Goal: Transaction & Acquisition: Purchase product/service

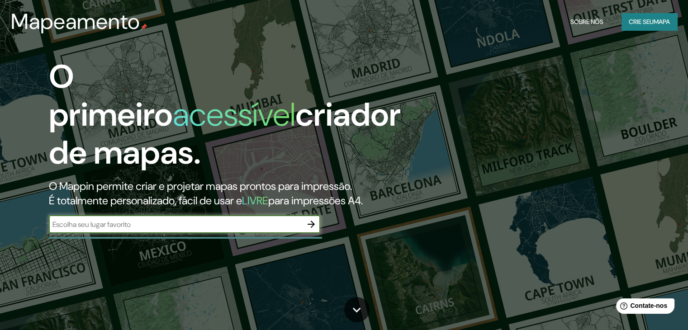
click at [219, 225] on input "text" at bounding box center [175, 224] width 253 height 10
type input "manaus"
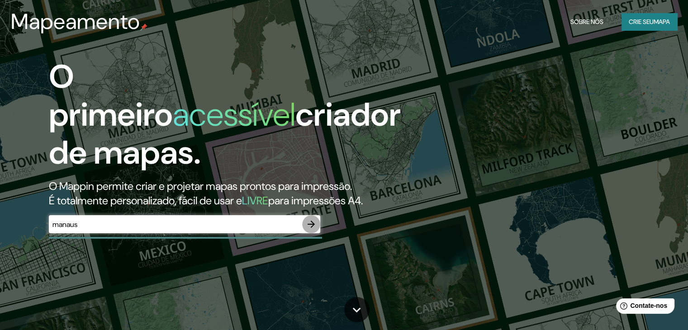
click at [313, 225] on icon "button" at bounding box center [311, 224] width 7 height 7
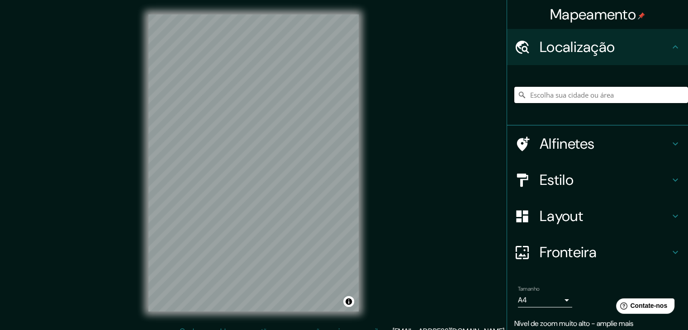
click at [584, 94] on input "Escolha sua cidade ou área" at bounding box center [601, 95] width 174 height 16
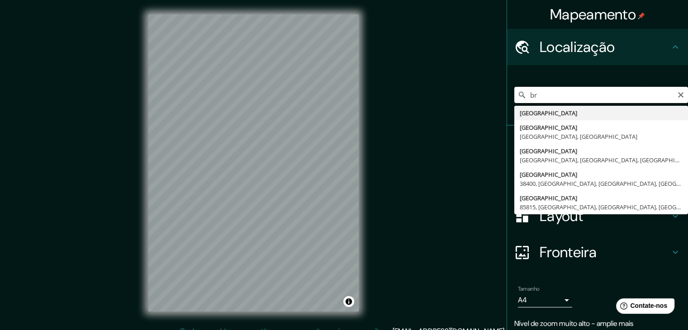
type input "b"
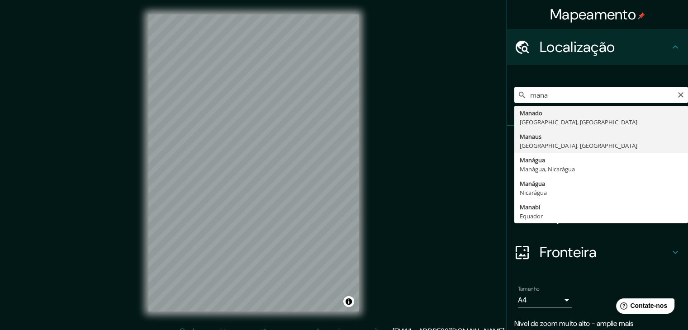
type input "[GEOGRAPHIC_DATA], [GEOGRAPHIC_DATA], [GEOGRAPHIC_DATA]"
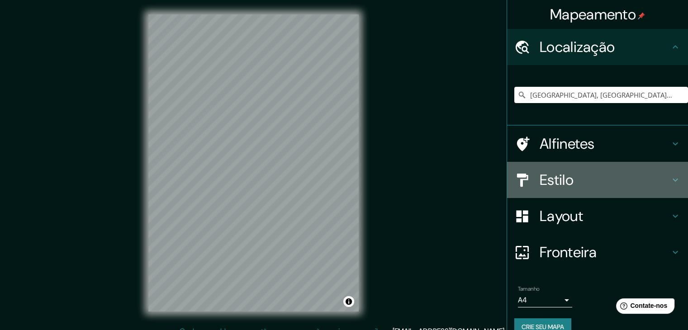
click at [570, 179] on h4 "Estilo" at bounding box center [605, 180] width 130 height 18
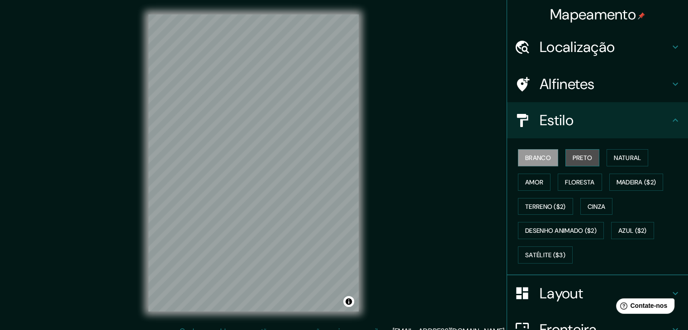
click at [573, 161] on font "Preto" at bounding box center [583, 158] width 20 height 8
click at [532, 181] on font "Amor" at bounding box center [534, 182] width 18 height 8
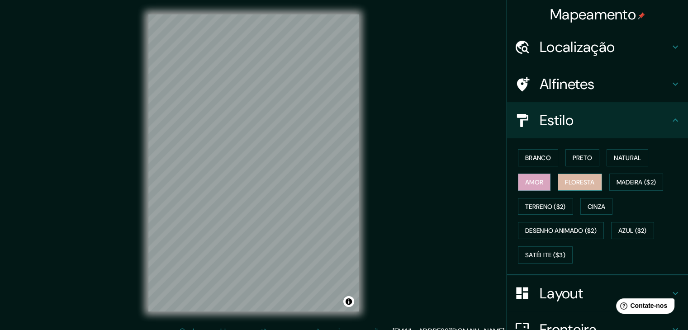
click at [579, 183] on font "Floresta" at bounding box center [579, 182] width 29 height 8
click at [617, 183] on font "Madeira ($2)" at bounding box center [637, 182] width 40 height 8
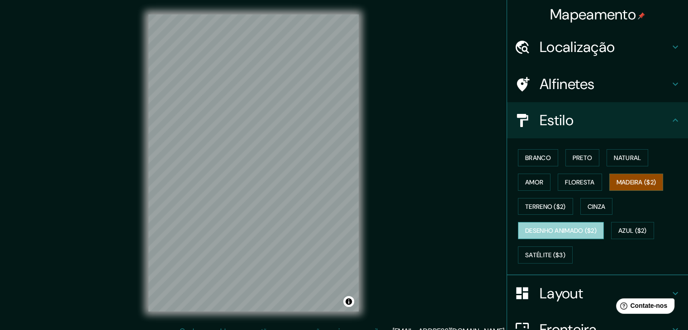
click at [559, 225] on font "Desenho animado ($2)" at bounding box center [560, 231] width 71 height 12
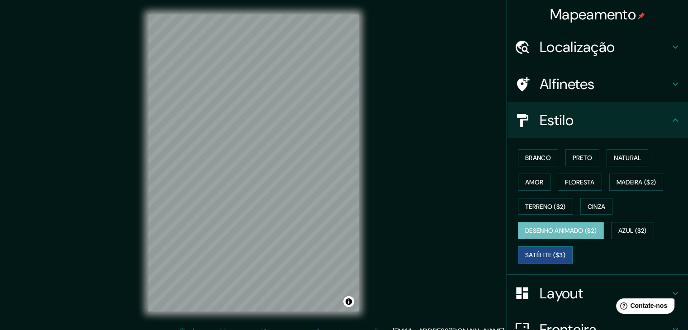
click at [541, 258] on font "Satélite ($3)" at bounding box center [545, 255] width 40 height 12
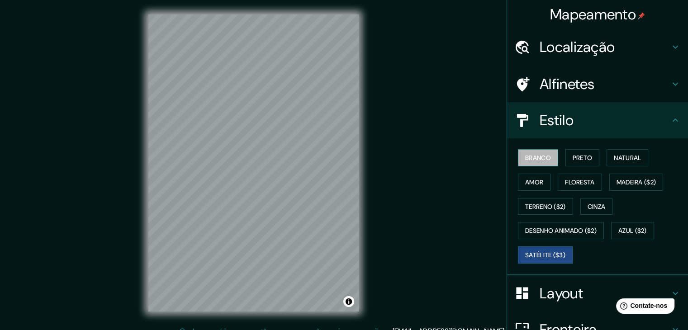
click at [538, 159] on font "Branco" at bounding box center [538, 158] width 26 height 8
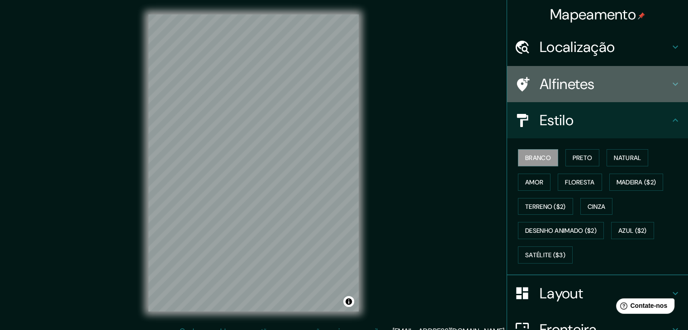
click at [599, 93] on div "Alfinetes" at bounding box center [597, 84] width 181 height 36
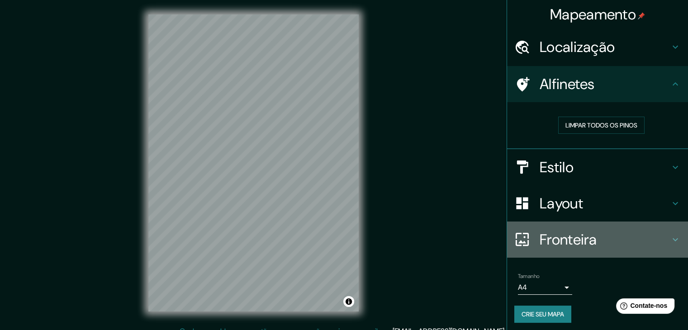
click at [575, 252] on div "Fronteira" at bounding box center [597, 240] width 181 height 36
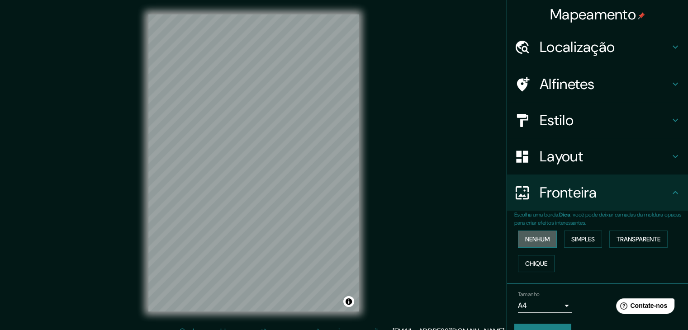
click at [543, 247] on button "Nenhum" at bounding box center [537, 239] width 39 height 17
click at [620, 235] on font "Transparente" at bounding box center [639, 239] width 44 height 8
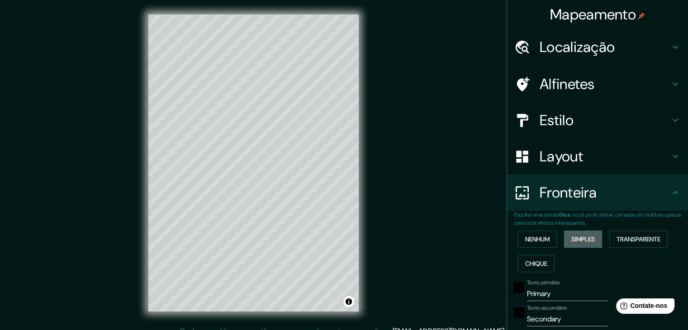
click at [574, 241] on font "Simples" at bounding box center [583, 239] width 24 height 8
click at [529, 269] on button "Chique" at bounding box center [536, 263] width 37 height 17
click at [525, 240] on font "Nenhum" at bounding box center [537, 239] width 24 height 8
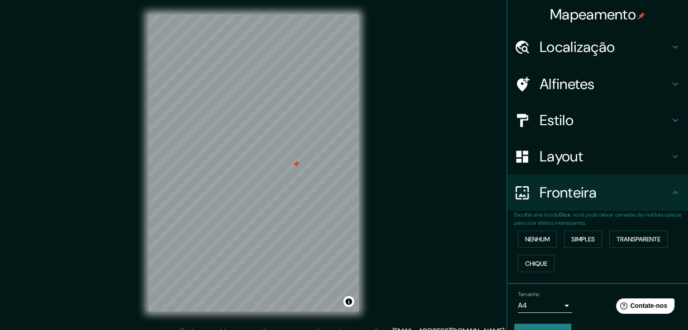
click at [295, 164] on div at bounding box center [295, 164] width 7 height 7
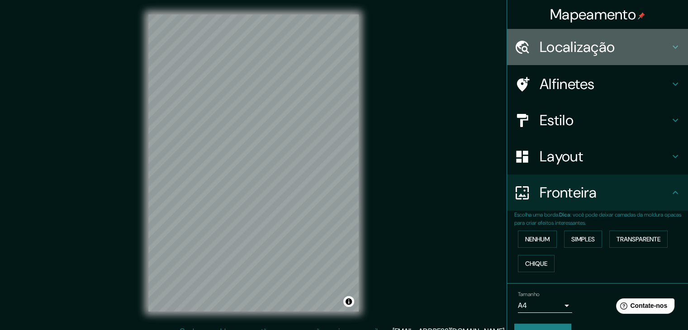
click at [611, 58] on div "Localização" at bounding box center [597, 47] width 181 height 36
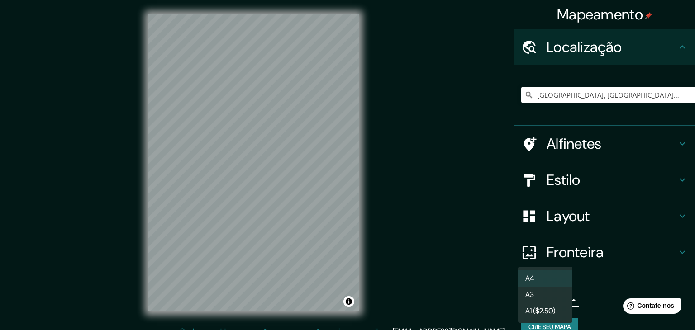
click at [544, 300] on body "Mapeamento Localização [GEOGRAPHIC_DATA], [GEOGRAPHIC_DATA], [GEOGRAPHIC_DATA] …" at bounding box center [347, 165] width 695 height 330
click at [550, 295] on li "A3" at bounding box center [545, 295] width 54 height 17
click at [550, 295] on body "Mapeamento Localização [GEOGRAPHIC_DATA], [GEOGRAPHIC_DATA], [GEOGRAPHIC_DATA] …" at bounding box center [347, 165] width 695 height 330
click at [552, 281] on li "A4" at bounding box center [545, 279] width 54 height 17
type input "single"
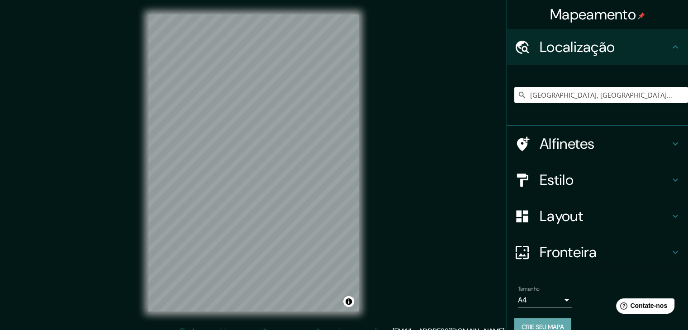
click at [532, 328] on font "Crie seu mapa" at bounding box center [543, 327] width 43 height 8
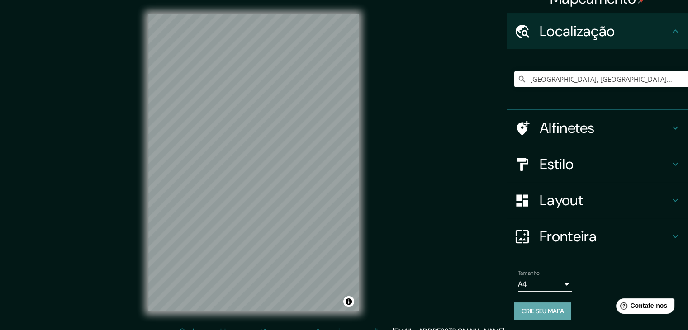
click at [526, 312] on font "Crie seu mapa" at bounding box center [543, 311] width 43 height 8
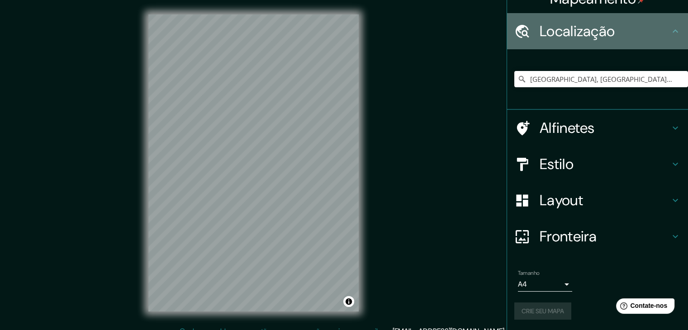
click at [641, 40] on div "Localização" at bounding box center [597, 31] width 181 height 36
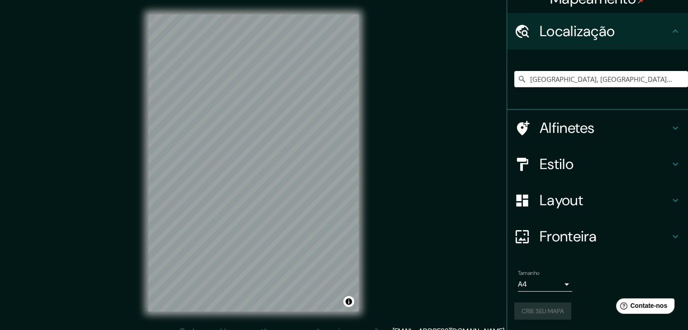
click at [641, 40] on div "Localização" at bounding box center [597, 31] width 181 height 36
click at [673, 32] on icon at bounding box center [675, 30] width 5 height 3
click at [466, 163] on div "Mapeamento Localização [GEOGRAPHIC_DATA], [GEOGRAPHIC_DATA], [GEOGRAPHIC_DATA] …" at bounding box center [344, 170] width 688 height 341
click at [539, 84] on input "[GEOGRAPHIC_DATA], [GEOGRAPHIC_DATA], [GEOGRAPHIC_DATA]" at bounding box center [601, 79] width 174 height 16
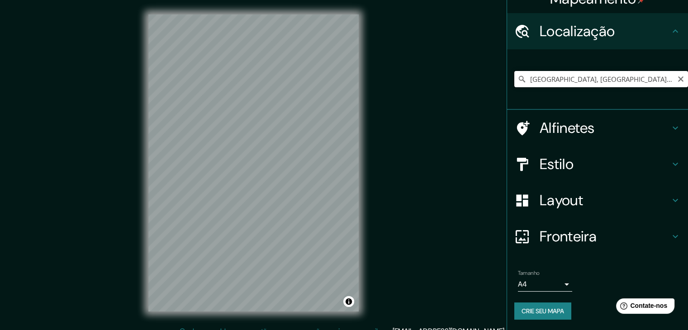
click at [539, 84] on input "[GEOGRAPHIC_DATA], [GEOGRAPHIC_DATA], [GEOGRAPHIC_DATA]" at bounding box center [601, 79] width 174 height 16
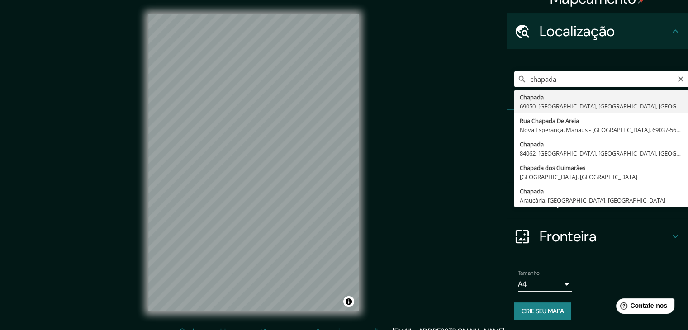
type input "Chapada, 69050, Manaus, [GEOGRAPHIC_DATA], [GEOGRAPHIC_DATA]"
